Goal: Contribute content

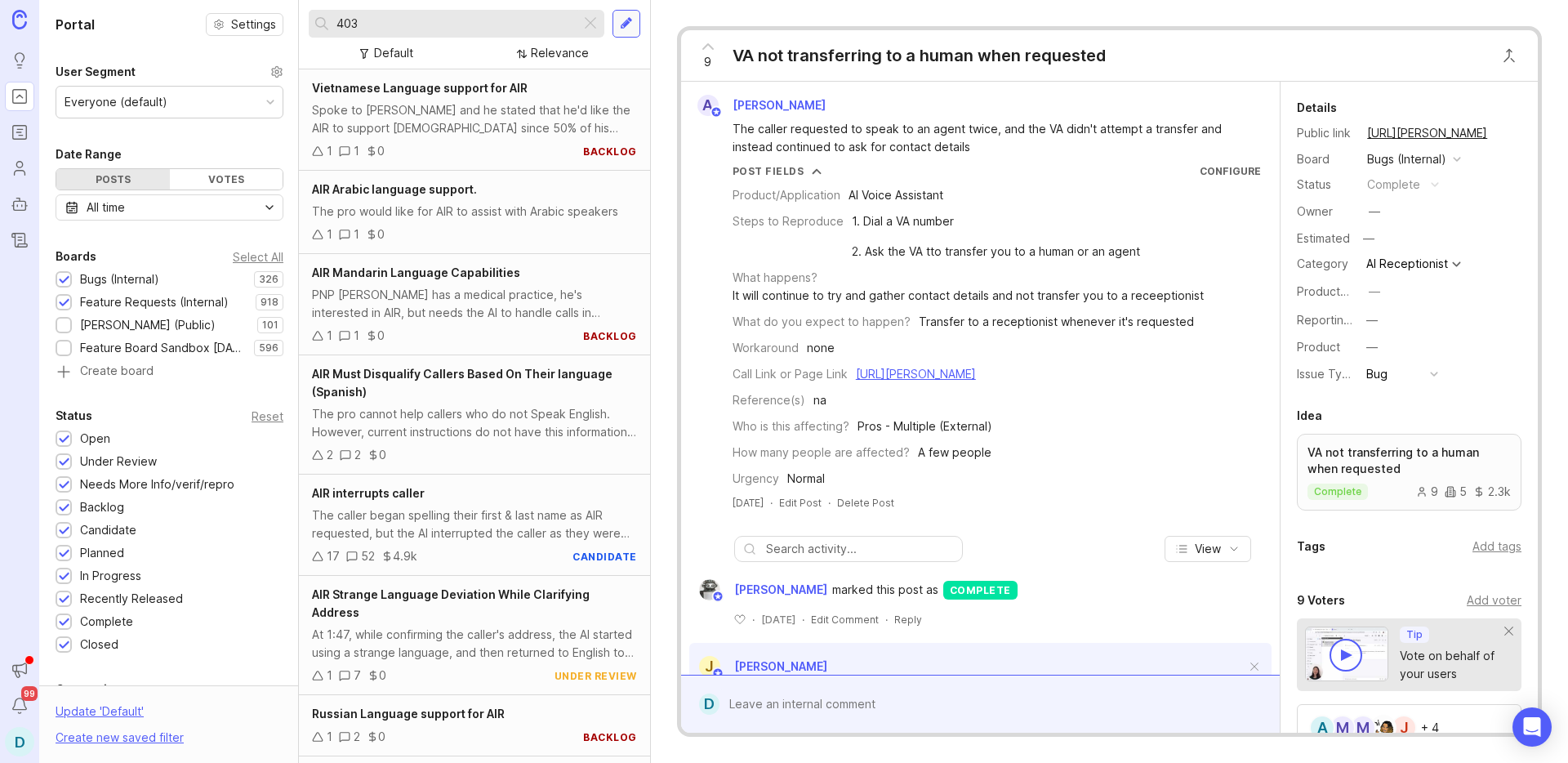
click at [622, 33] on div at bounding box center [626, 23] width 28 height 28
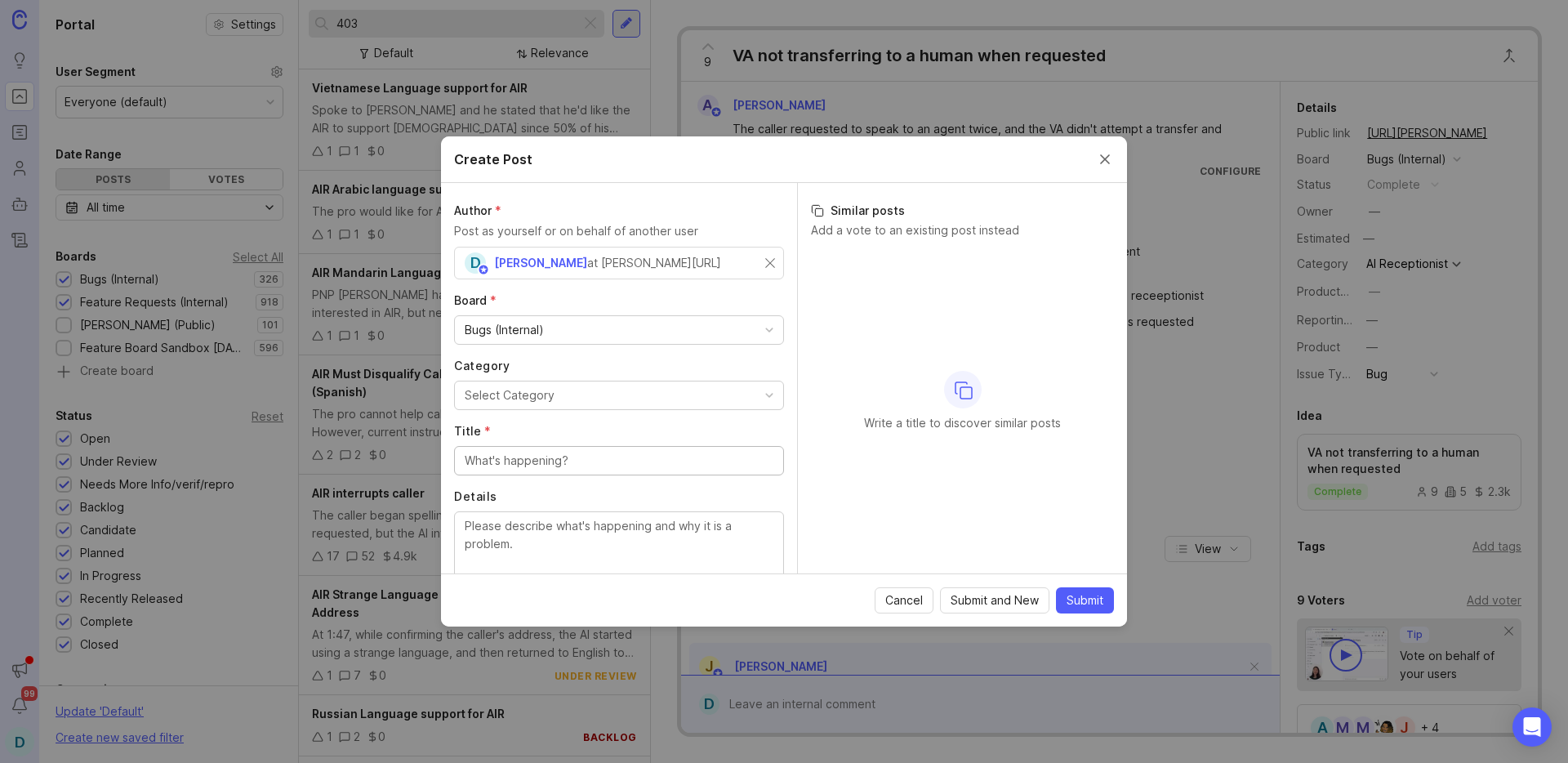
click at [558, 325] on div "Bugs (Internal)" at bounding box center [619, 330] width 329 height 28
click at [584, 397] on button "Select Category" at bounding box center [618, 395] width 330 height 30
click at [566, 465] on input "Title *" at bounding box center [618, 461] width 309 height 18
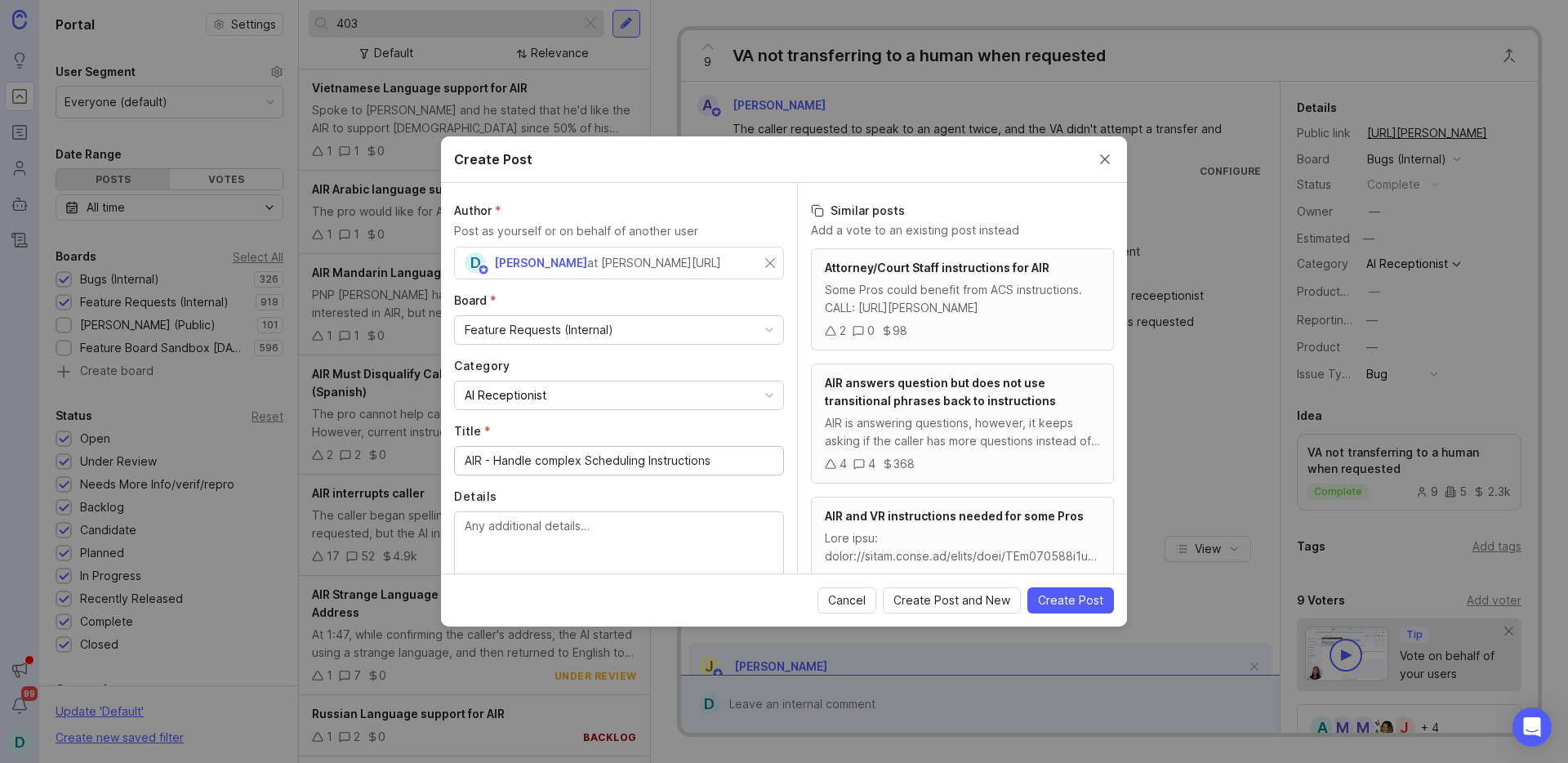
click at [541, 463] on input "AIR - Handle complex Scheduling Instructions" at bounding box center [618, 461] width 309 height 18
type input "AIR - Handle Complex Scheduling Instructions"
click at [555, 528] on textarea "Details" at bounding box center [618, 544] width 309 height 54
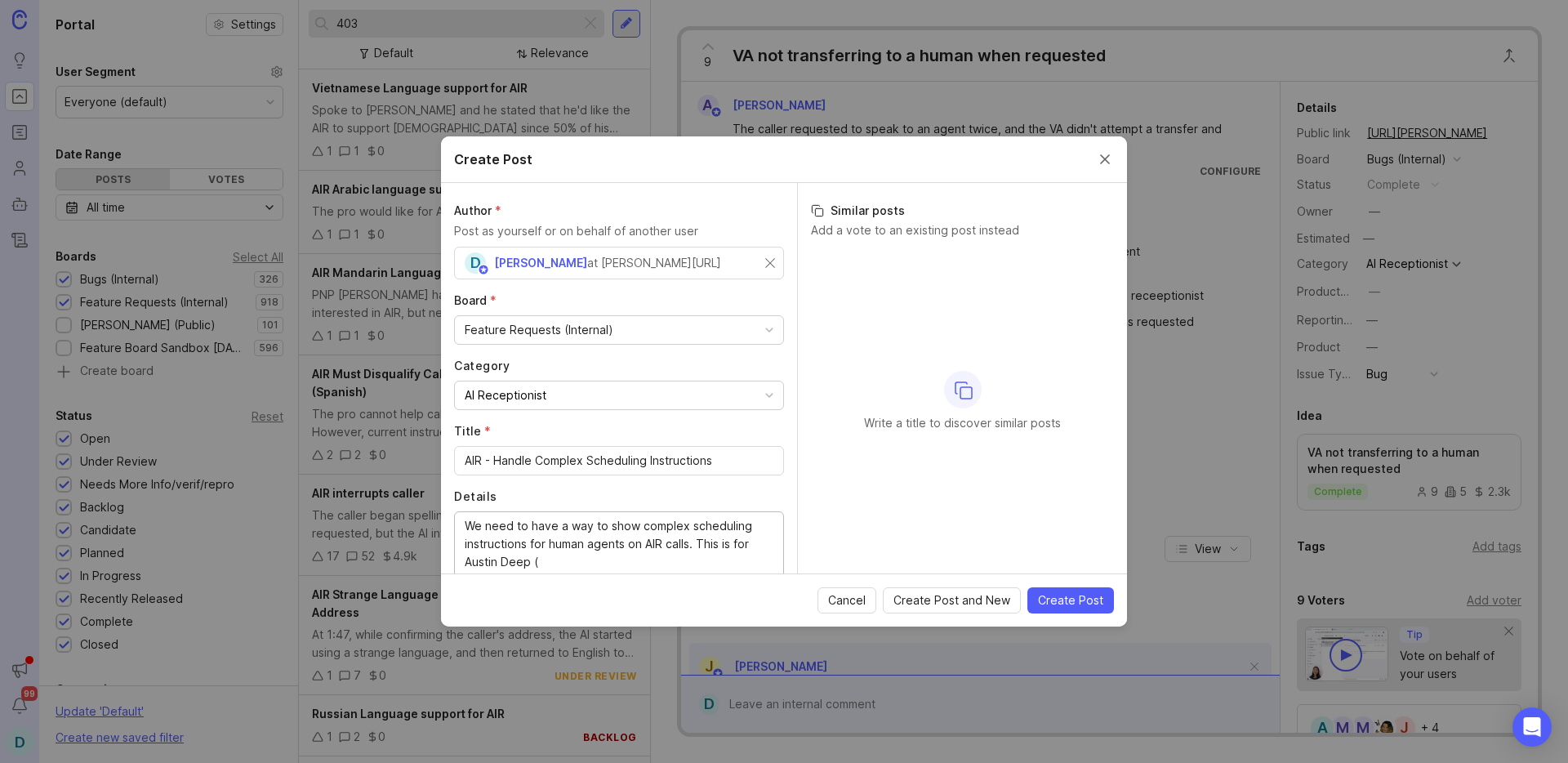
paste textarea "[URL][DOMAIN_NAME]"
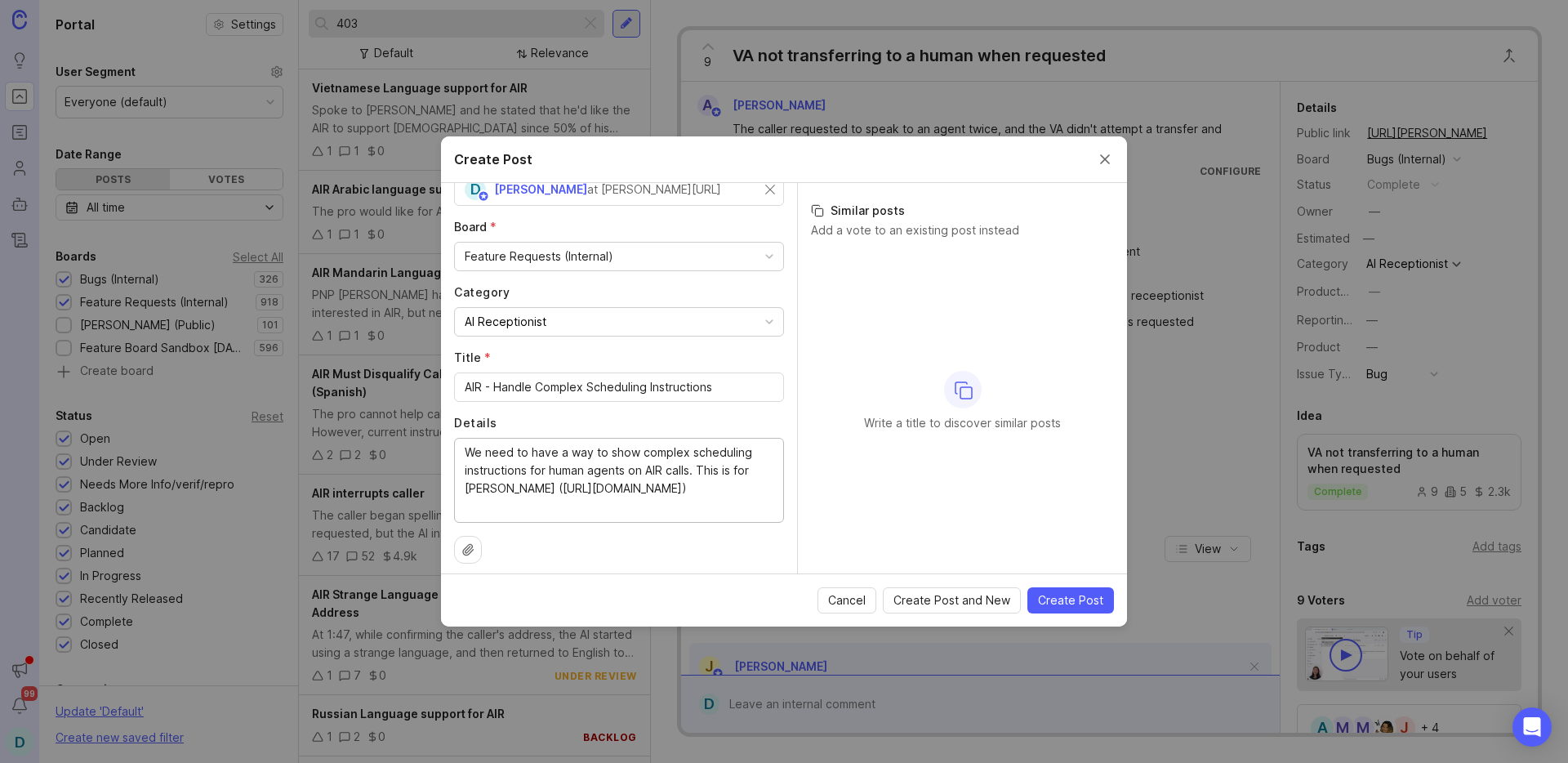
scroll to position [83, 0]
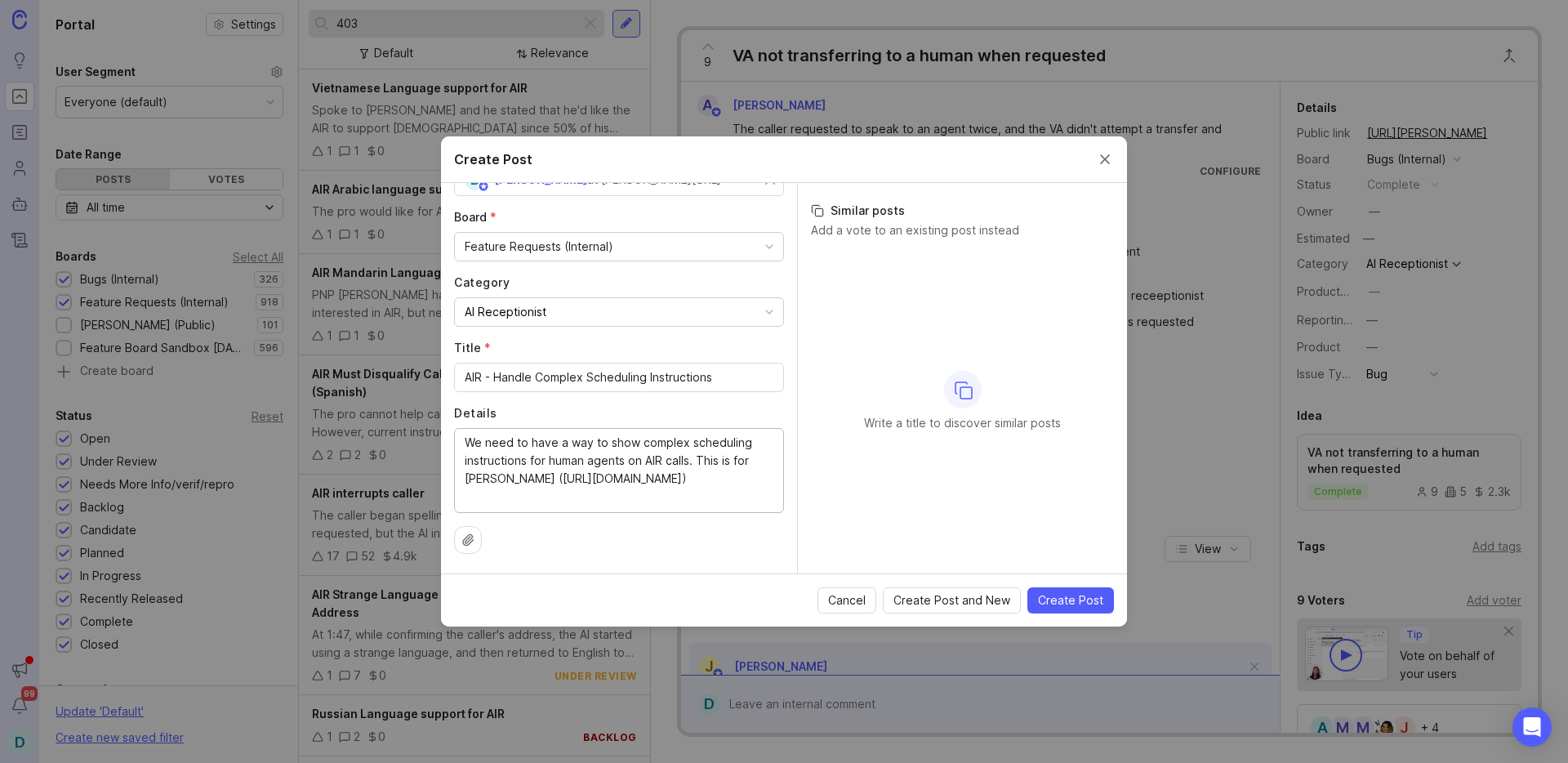
type textarea "We need to have a way to show complex scheduling instructions for human agents …"
click at [471, 544] on icon at bounding box center [468, 540] width 13 height 13
click at [464, 538] on icon at bounding box center [468, 539] width 10 height 11
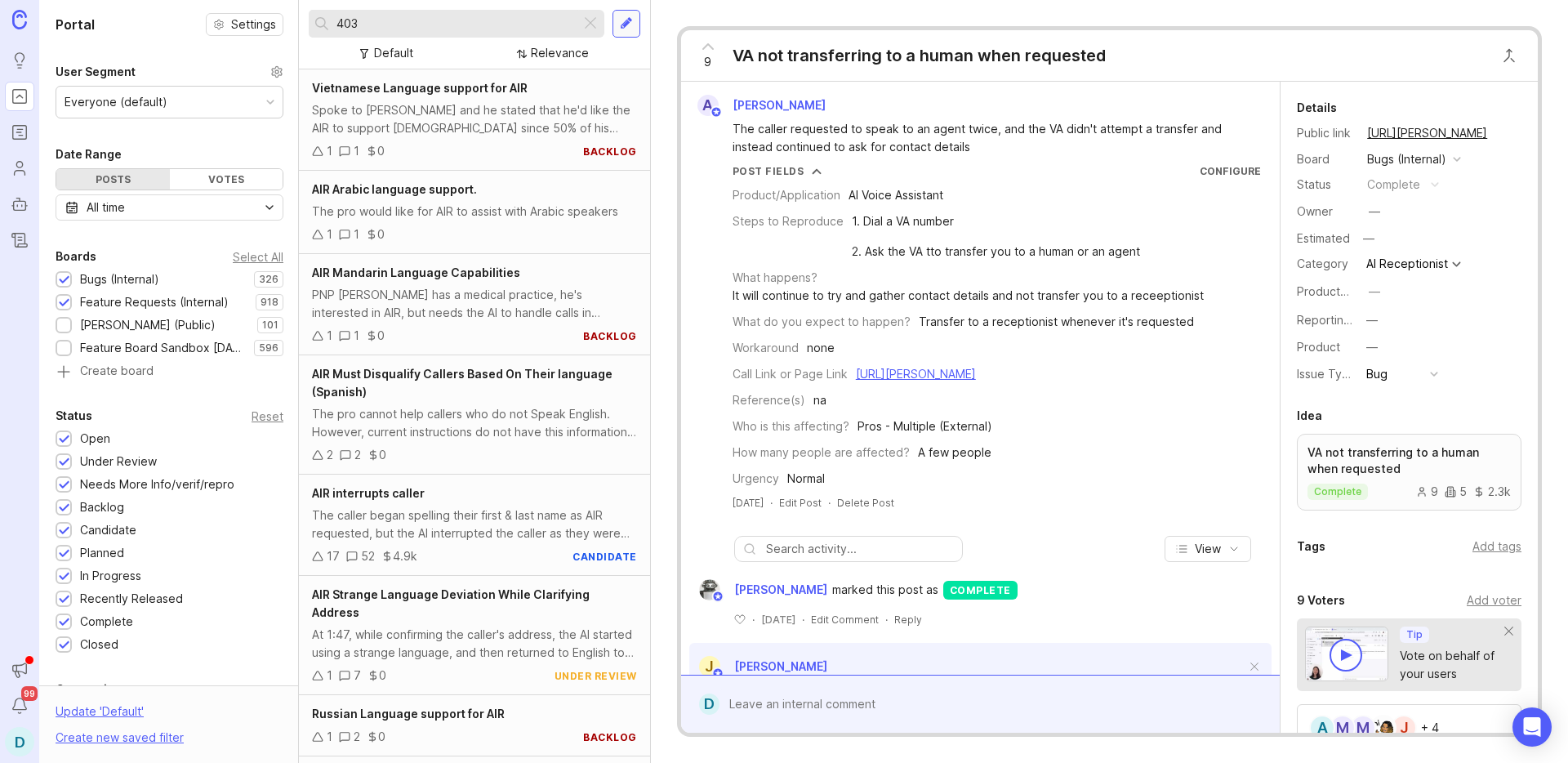
click at [621, 26] on div at bounding box center [627, 23] width 13 height 14
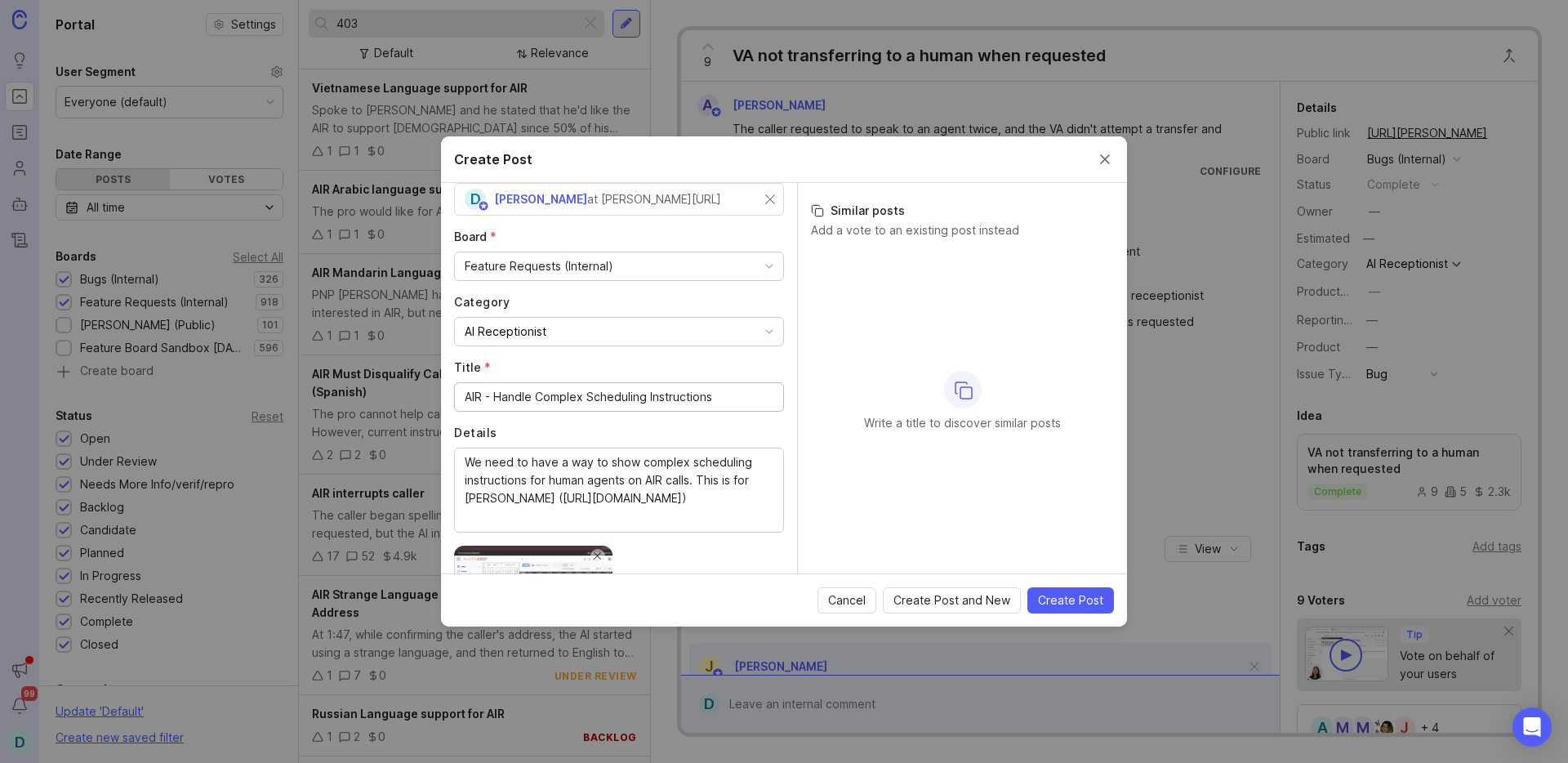
scroll to position [175, 0]
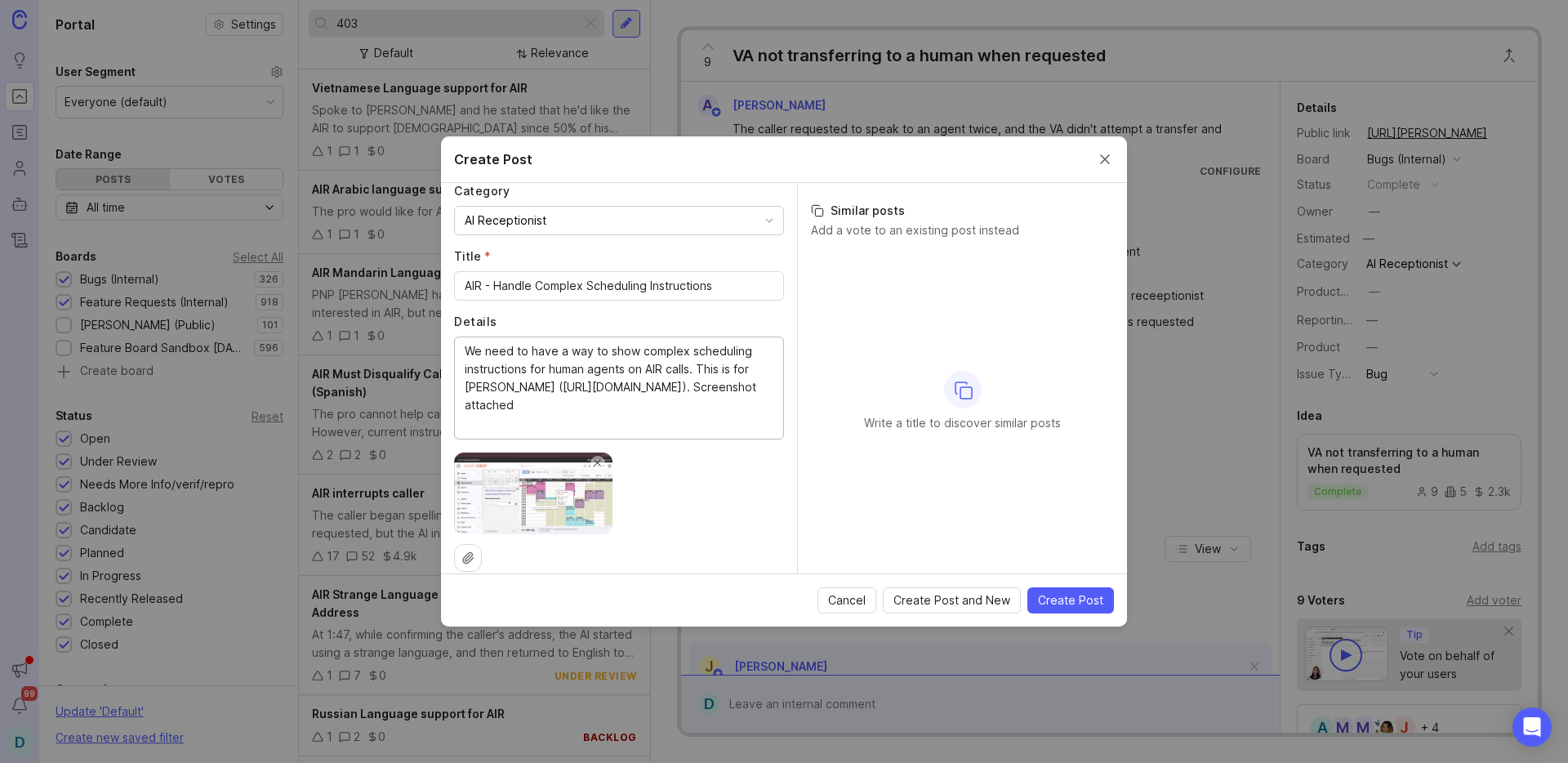
click at [464, 391] on textarea "We need to have a way to show complex scheduling instructions for human agents …" at bounding box center [618, 387] width 309 height 90
type textarea "We need to have a way to show complex scheduling instructions for human agents …"
click at [1077, 603] on span "Create Post" at bounding box center [1071, 600] width 65 height 16
